Goal: Transaction & Acquisition: Obtain resource

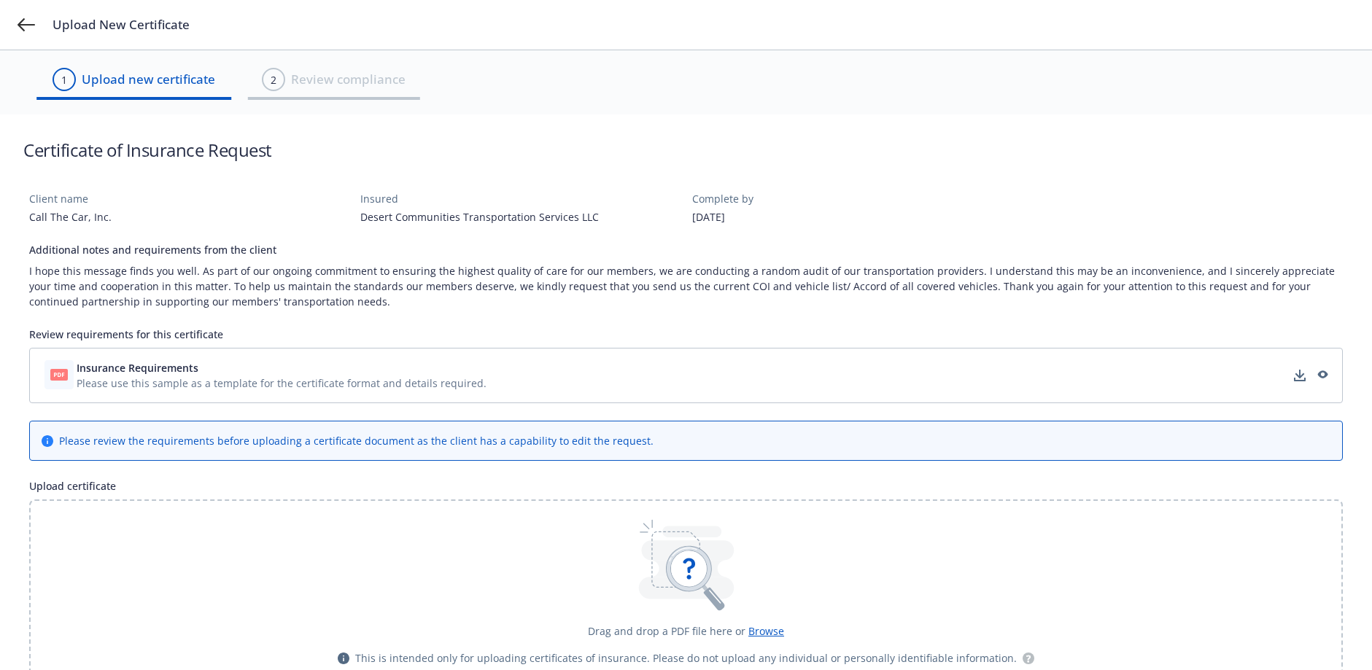
click at [1210, 357] on div "Insurance Requirements Please use this sample as a template for the certificate…" at bounding box center [686, 375] width 1314 height 55
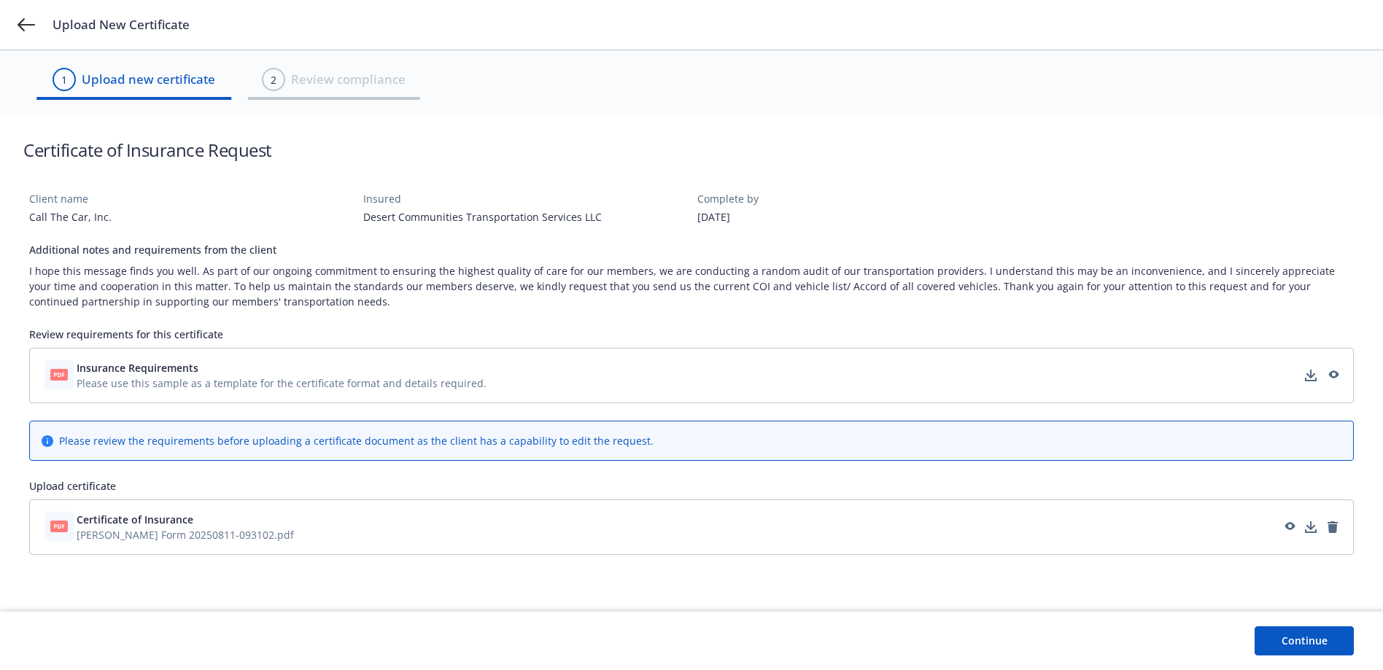
click at [1297, 646] on button "Continue" at bounding box center [1304, 641] width 99 height 29
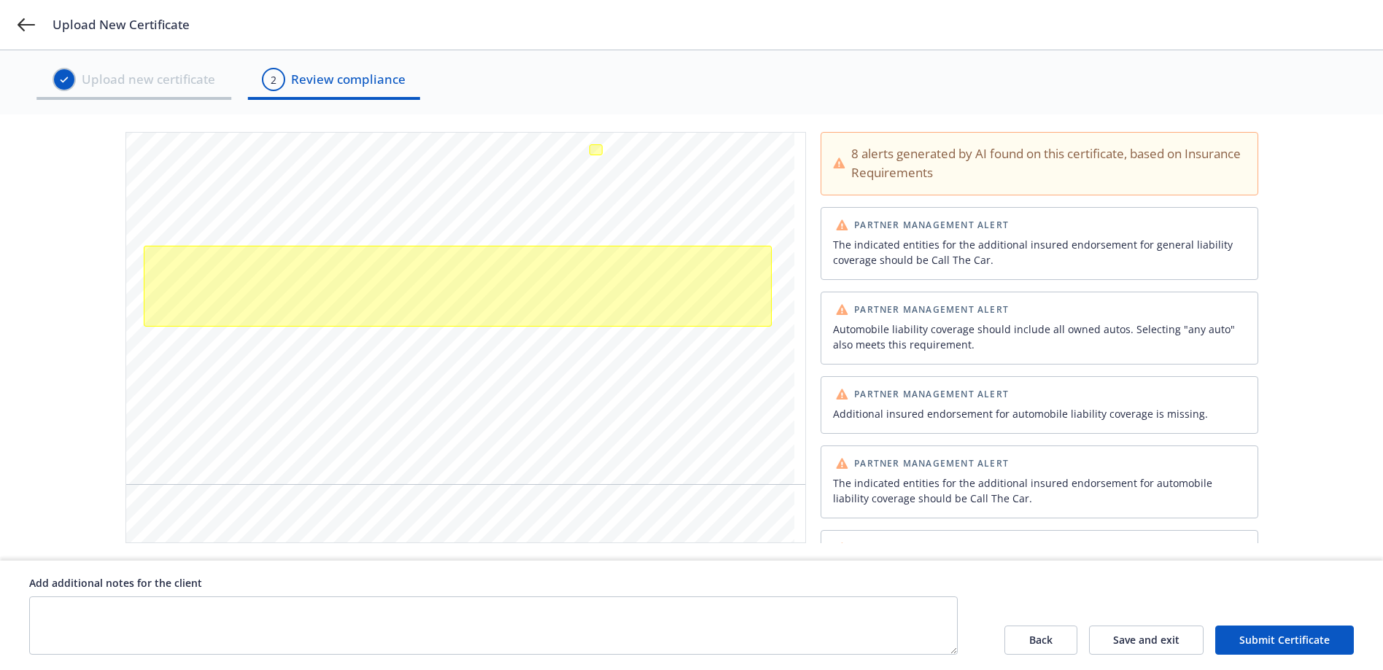
scroll to position [511, 0]
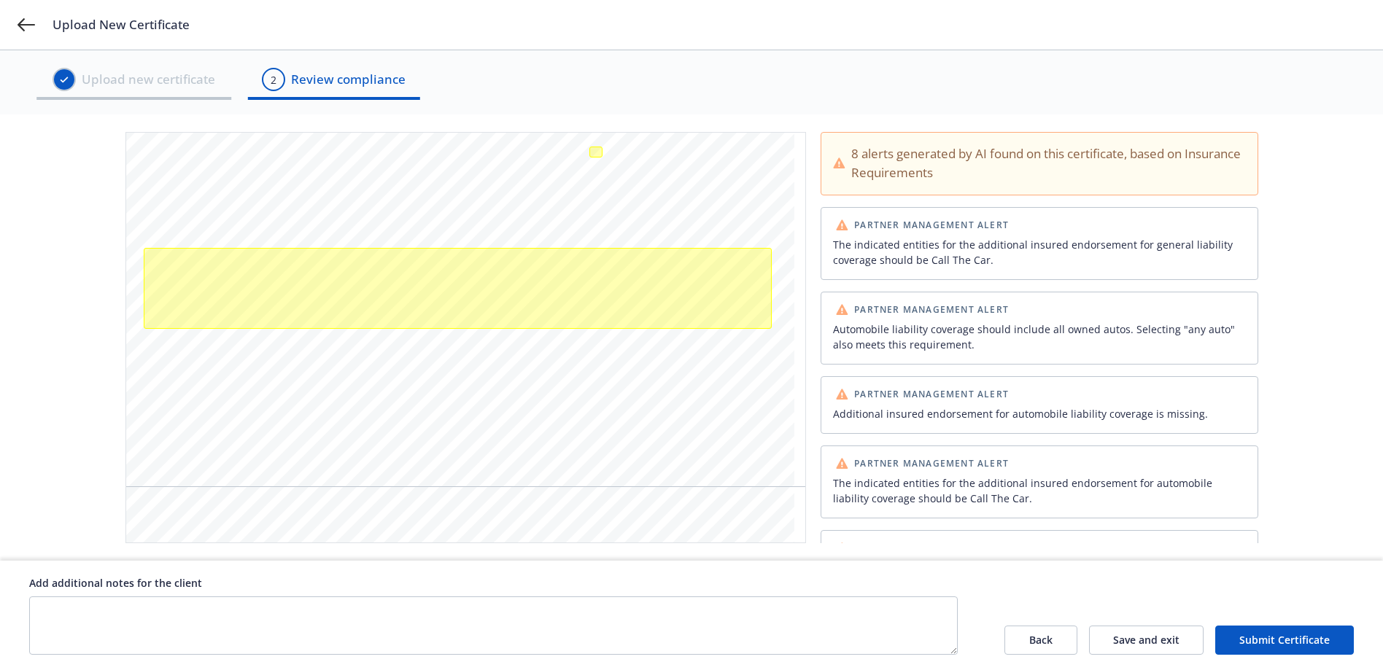
click at [1323, 357] on div "[DATE] Colony West Financial Insurance Services, Inc. License # 0C42420 [STREET…" at bounding box center [692, 337] width 1290 height 411
click at [1284, 644] on button "Submit Certificate" at bounding box center [1284, 640] width 139 height 29
